Goal: Communication & Community: Answer question/provide support

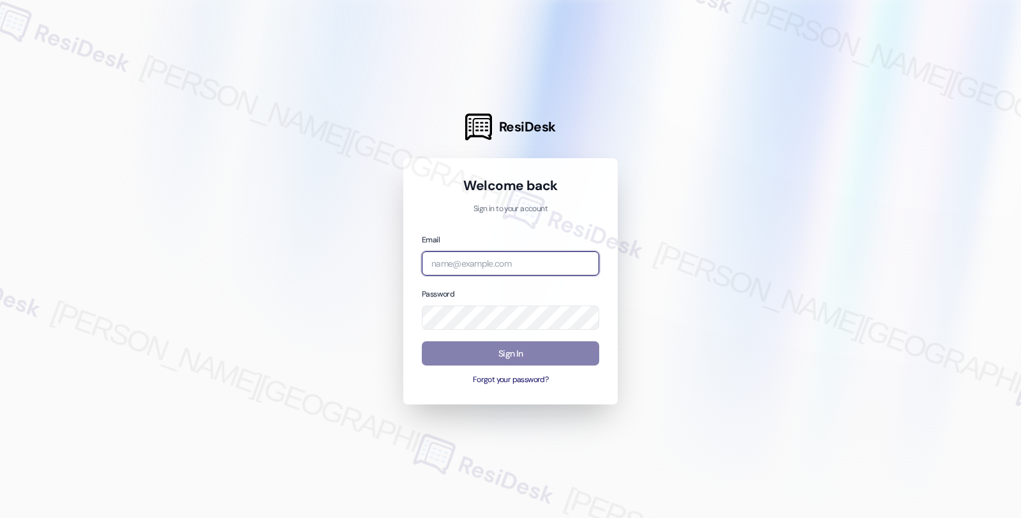
click at [515, 262] on input "email" at bounding box center [510, 263] width 177 height 25
type input "automated-surveys-americas_rental_managers-fides.[PERSON_NAME]@americas_rental_…"
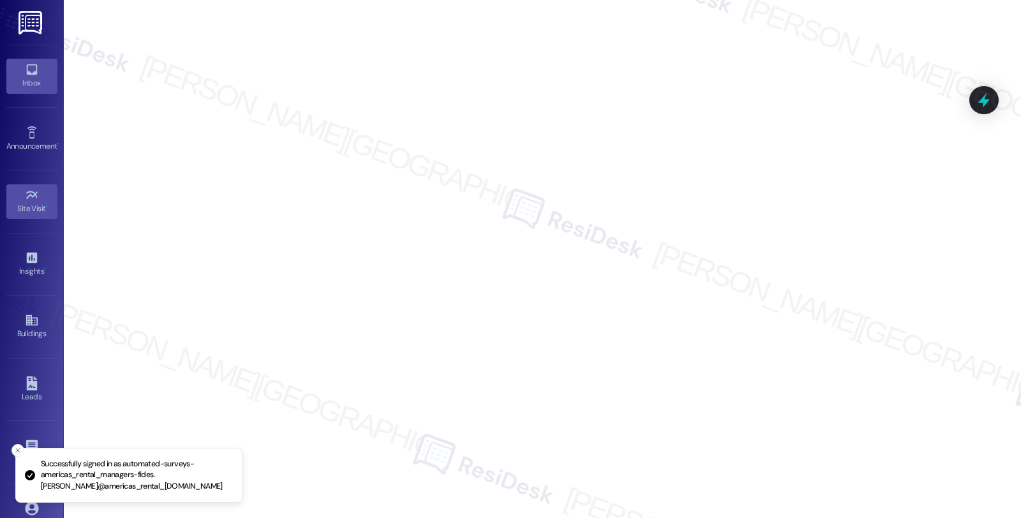
click at [33, 71] on icon at bounding box center [32, 70] width 14 height 14
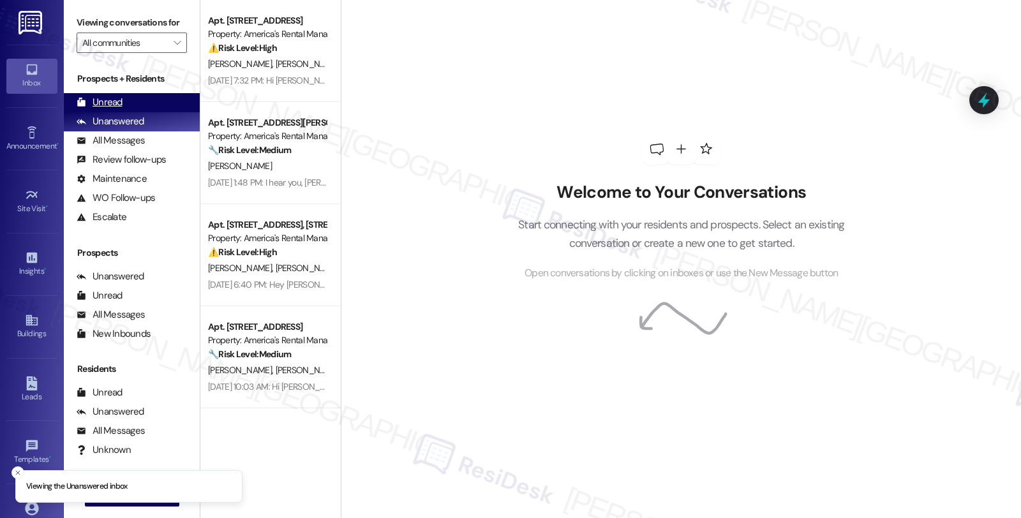
click at [96, 109] on div "Unread" at bounding box center [100, 102] width 46 height 13
